Goal: Use online tool/utility: Utilize a website feature to perform a specific function

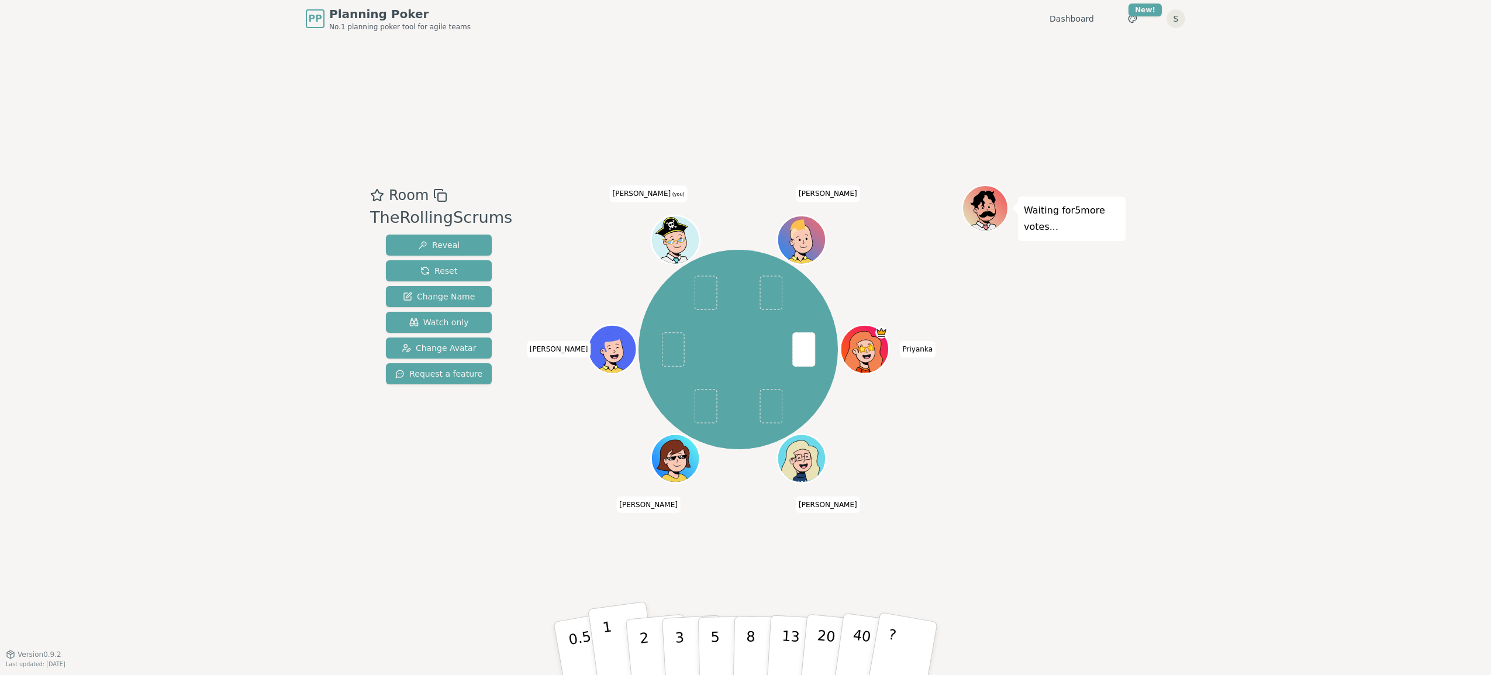
click at [619, 638] on button "1" at bounding box center [623, 648] width 70 height 95
drag, startPoint x: 1194, startPoint y: 536, endPoint x: 1180, endPoint y: 531, distance: 14.8
click at [1194, 536] on div "PP Planning Poker No.1 planning poker tool for agile teams Dashboard Toggle the…" at bounding box center [745, 337] width 1491 height 675
click at [586, 655] on p "0.5" at bounding box center [581, 649] width 33 height 66
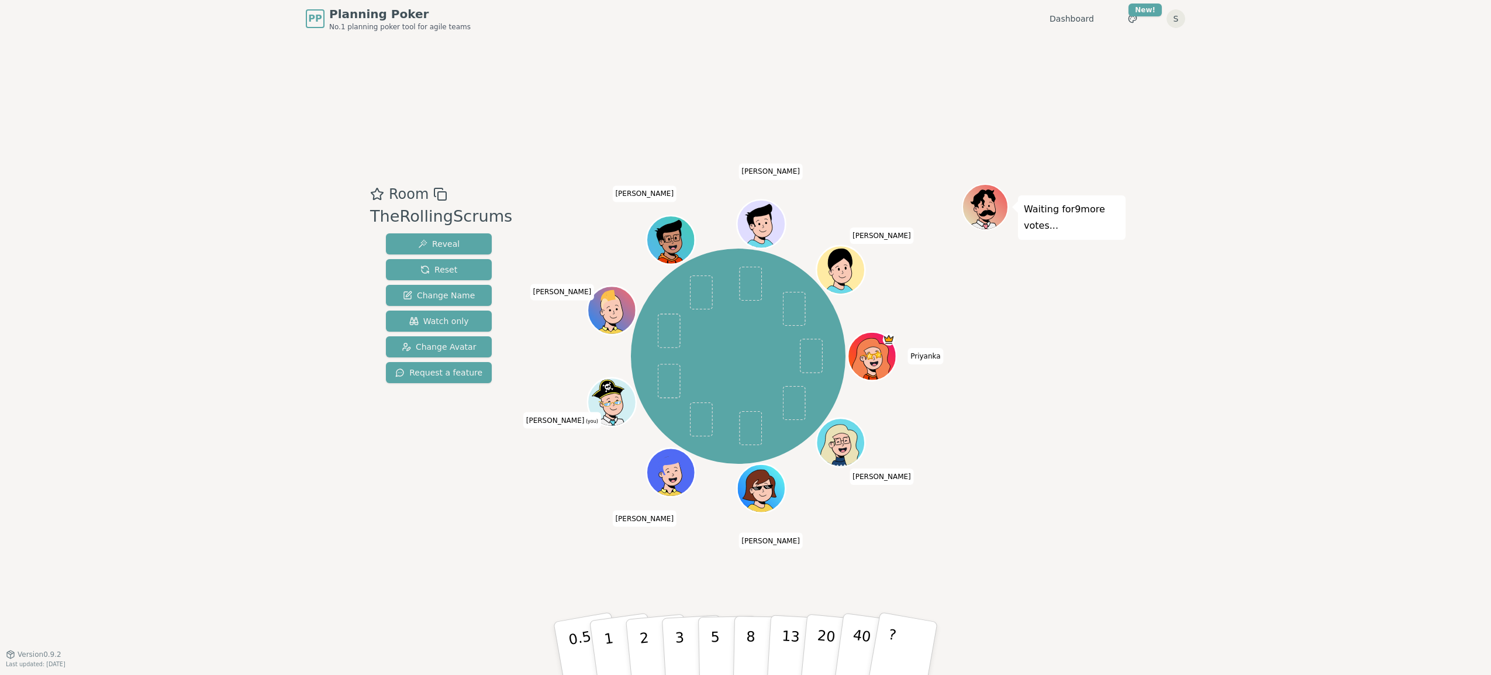
drag, startPoint x: 1123, startPoint y: 408, endPoint x: 1103, endPoint y: 412, distance: 21.0
click at [1123, 408] on div "Waiting for 9 more votes..." at bounding box center [1044, 346] width 164 height 324
click at [1068, 397] on div "Waiting for 9 more votes..." at bounding box center [1044, 346] width 164 height 324
click at [1112, 489] on div "Waiting for 8 more votes..." at bounding box center [1044, 346] width 164 height 324
drag, startPoint x: 91, startPoint y: 468, endPoint x: 112, endPoint y: 479, distance: 23.6
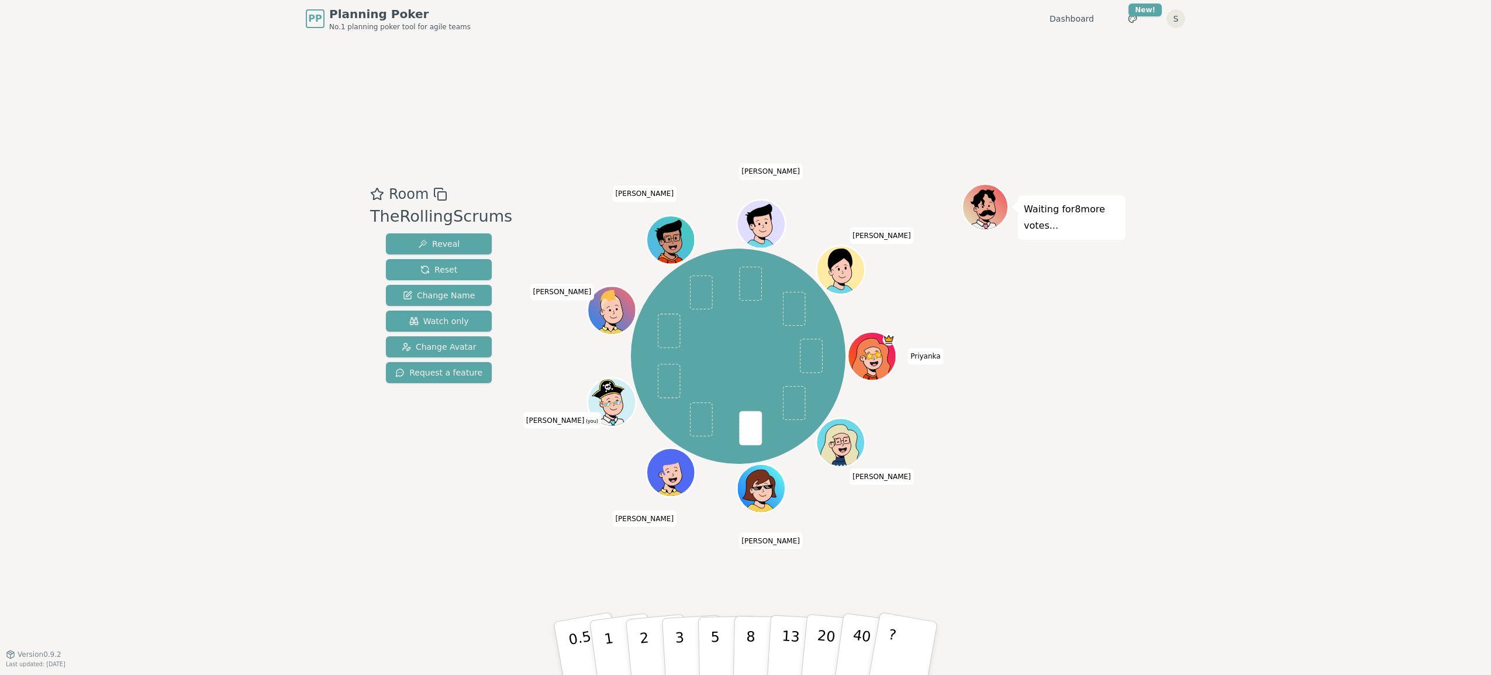
click at [91, 468] on div "PP Planning Poker No.1 planning poker tool for agile teams Dashboard Toggle the…" at bounding box center [745, 337] width 1491 height 675
drag, startPoint x: 1129, startPoint y: 523, endPoint x: 1103, endPoint y: 527, distance: 26.0
click at [1129, 523] on div "PP Planning Poker No.1 planning poker tool for agile teams Dashboard Toggle the…" at bounding box center [745, 337] width 1491 height 675
drag, startPoint x: 691, startPoint y: 654, endPoint x: 643, endPoint y: 649, distance: 48.8
click at [643, 649] on div "0.5 1 2 3 5 8 13 20 40 ?" at bounding box center [745, 648] width 351 height 41
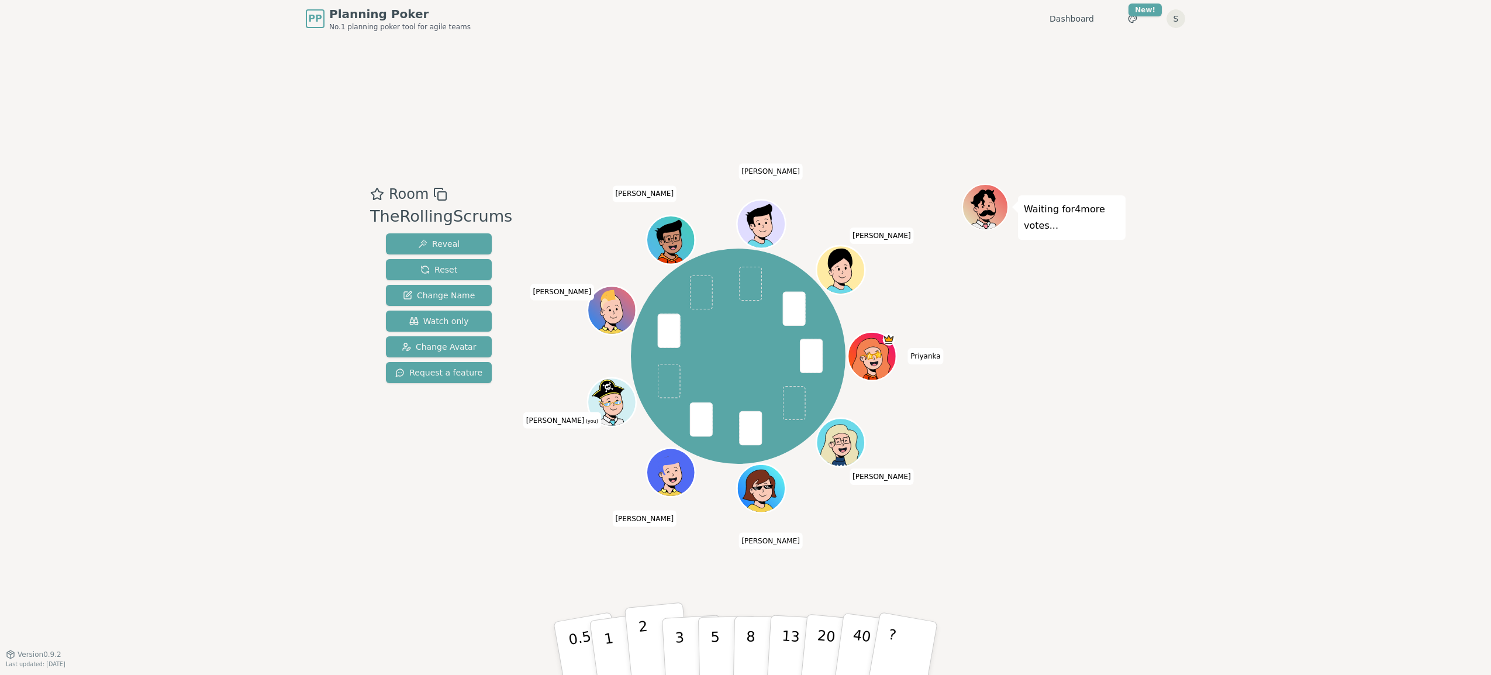
click at [654, 648] on button "2" at bounding box center [657, 648] width 67 height 93
click at [679, 648] on p "3" at bounding box center [680, 649] width 13 height 64
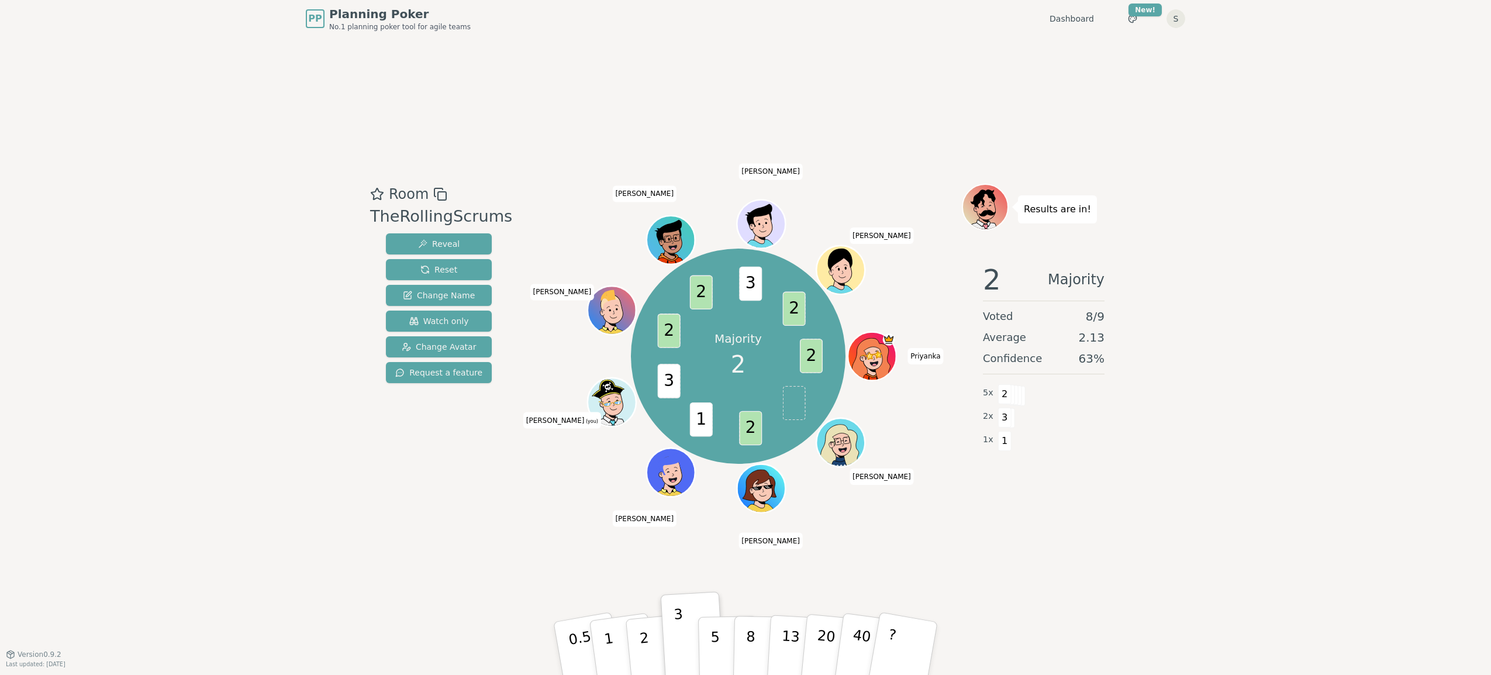
drag, startPoint x: 1116, startPoint y: 460, endPoint x: 989, endPoint y: 551, distance: 156.2
click at [1105, 469] on div "2 Majority Voted 8 / 9 Average 2.13 Confidence 63 % 5 x 2 2 x 3 1 x 1" at bounding box center [1044, 371] width 164 height 234
click at [644, 645] on p "2" at bounding box center [645, 650] width 15 height 64
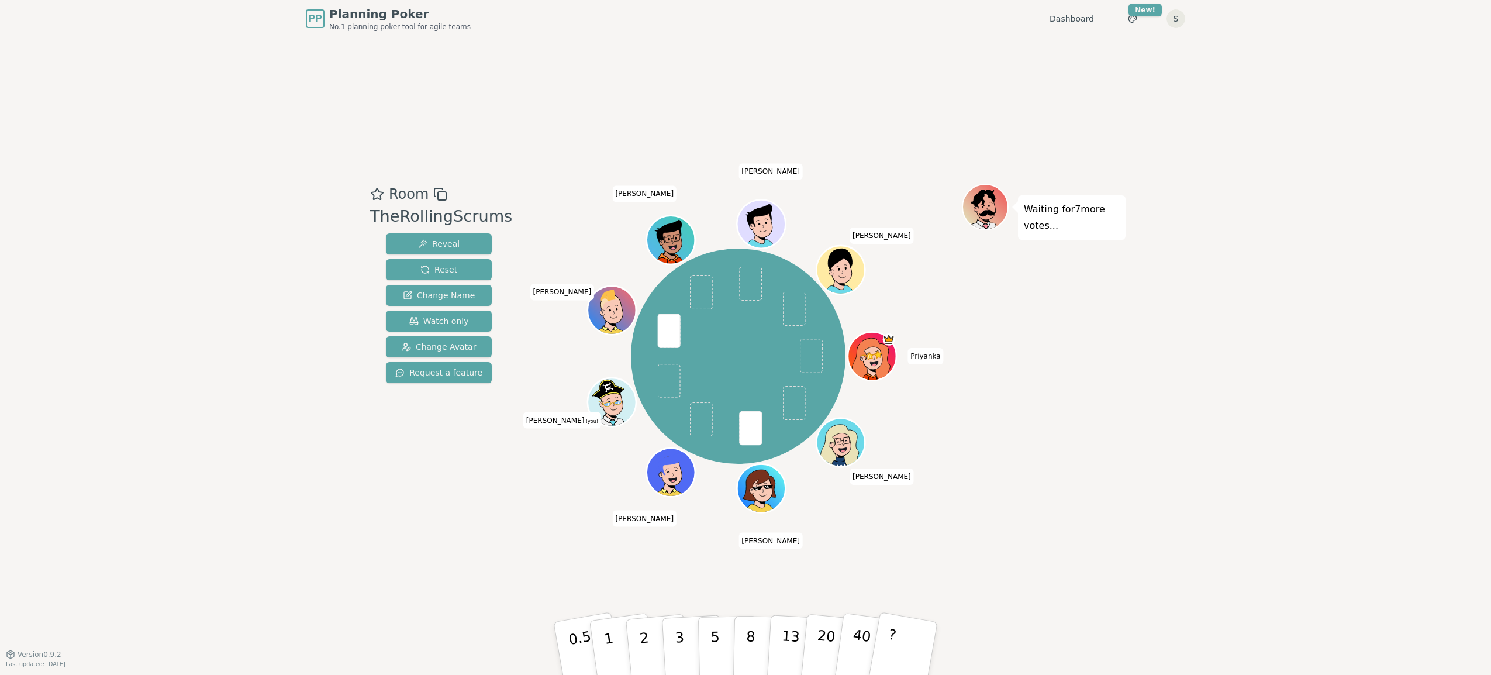
drag, startPoint x: 1112, startPoint y: 552, endPoint x: 1099, endPoint y: 554, distance: 12.9
click at [1112, 552] on div "Room TheRollingScrums Reveal Reset Change Name Watch only Change Avatar Request…" at bounding box center [745, 345] width 760 height 616
click at [1044, 503] on div "Waiting for 4 more votes..." at bounding box center [1044, 346] width 164 height 324
click at [651, 652] on button "2" at bounding box center [657, 648] width 67 height 93
drag, startPoint x: 1151, startPoint y: 585, endPoint x: 1120, endPoint y: 582, distance: 30.5
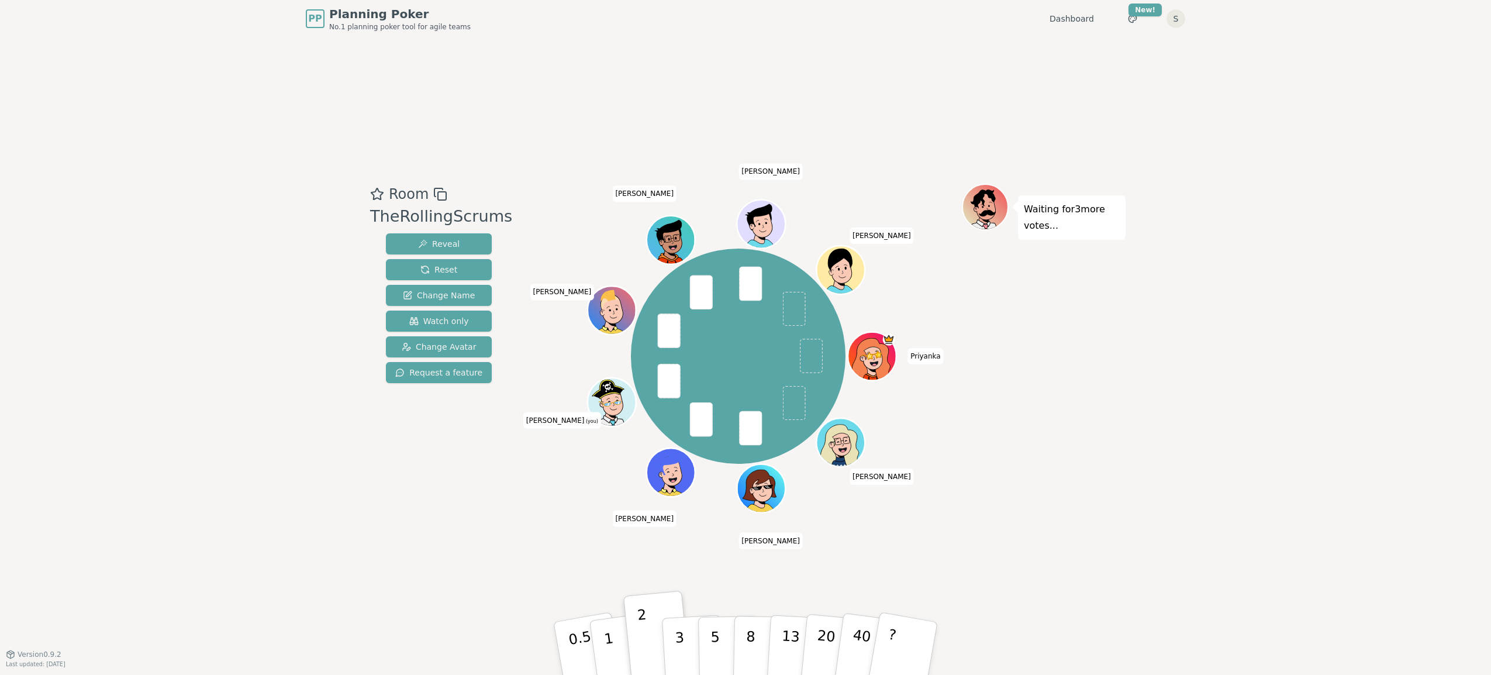
click at [1151, 585] on div "PP Planning Poker No.1 planning poker tool for agile teams Dashboard Toggle the…" at bounding box center [745, 337] width 1491 height 675
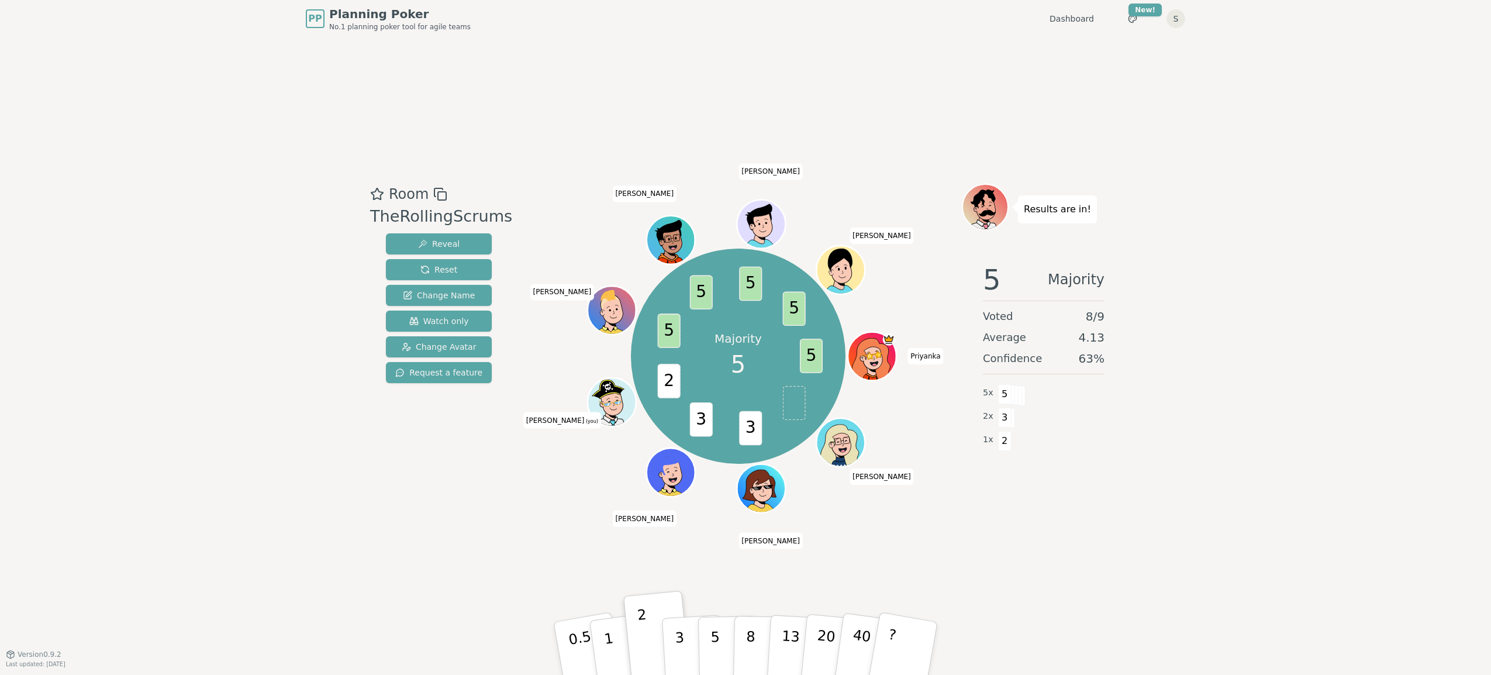
drag, startPoint x: 1114, startPoint y: 605, endPoint x: 965, endPoint y: 616, distance: 149.5
click at [1082, 606] on div "Room TheRollingScrums Reveal Reset Change Name Watch only Change Avatar Request…" at bounding box center [745, 345] width 760 height 616
click at [720, 645] on button "5" at bounding box center [728, 648] width 60 height 89
